Goal: Communication & Community: Answer question/provide support

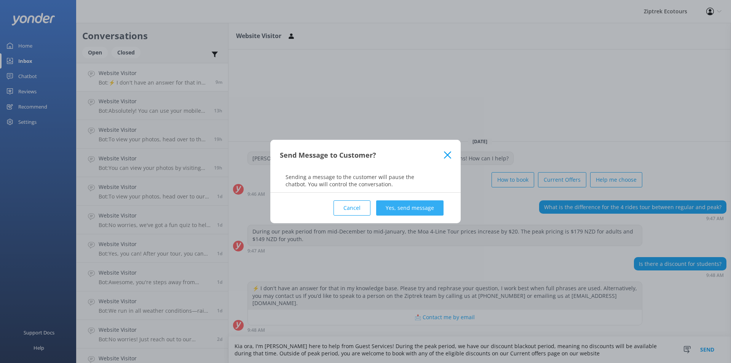
type textarea "Kia ora, I'm [PERSON_NAME] here to help from Guest Services! During the peak pe…"
click at [425, 210] on button "Yes, send message" at bounding box center [409, 207] width 67 height 15
